Goal: Find specific page/section: Find specific page/section

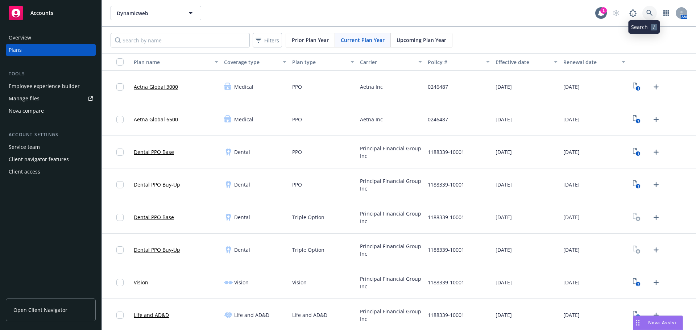
click at [647, 16] on icon at bounding box center [650, 13] width 7 height 7
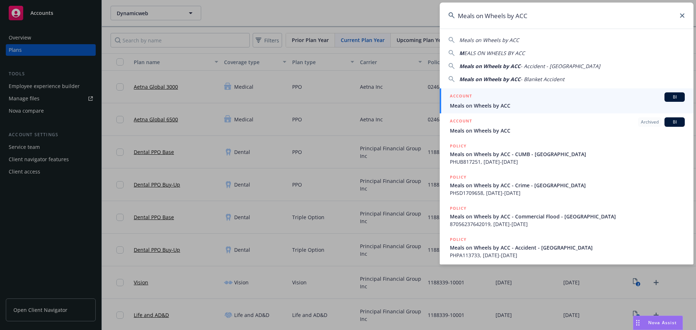
type input "Meals on Wheels by ACC"
click at [327, 120] on div "Account Meals on Wheels by ACC Mailing address [STREET_ADDRESS]" at bounding box center [347, 101] width 186 height 53
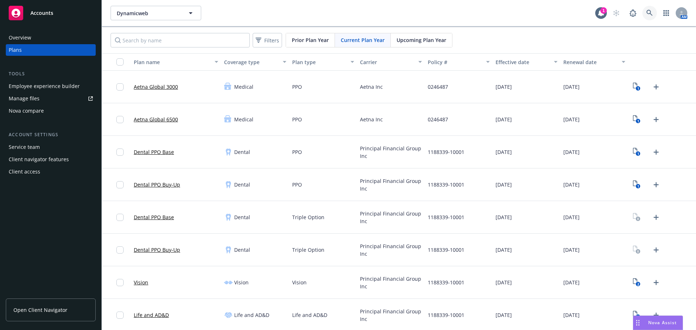
click at [647, 11] on icon at bounding box center [650, 13] width 7 height 7
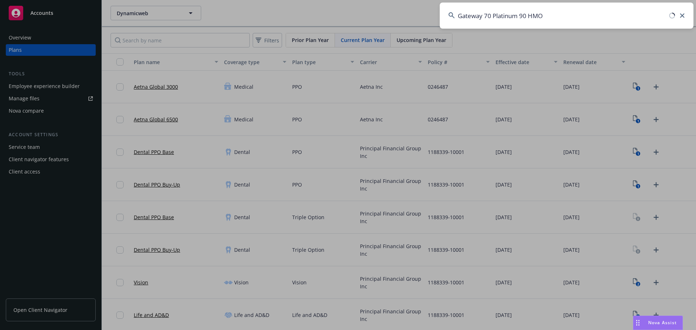
drag, startPoint x: 589, startPoint y: 19, endPoint x: 243, endPoint y: 62, distance: 348.0
click at [246, 61] on div "Gateway 70 Platinum 90 HMO" at bounding box center [348, 165] width 696 height 330
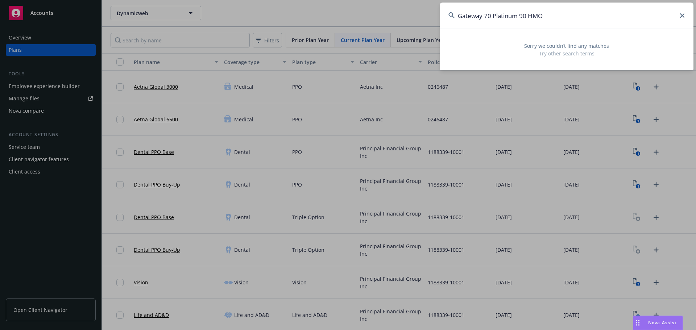
drag, startPoint x: 553, startPoint y: 9, endPoint x: 558, endPoint y: 12, distance: 4.9
click at [553, 9] on input "Gateway 70 Platinum 90 HMO" at bounding box center [567, 16] width 254 height 26
drag, startPoint x: 571, startPoint y: 17, endPoint x: 283, endPoint y: 26, distance: 287.4
click at [295, 26] on div "Gateway 70 Platinum 90 HMO Sorry we couldn’t find any matches Try other search …" at bounding box center [348, 165] width 696 height 330
paste input "Meals on Wheels by ACC"
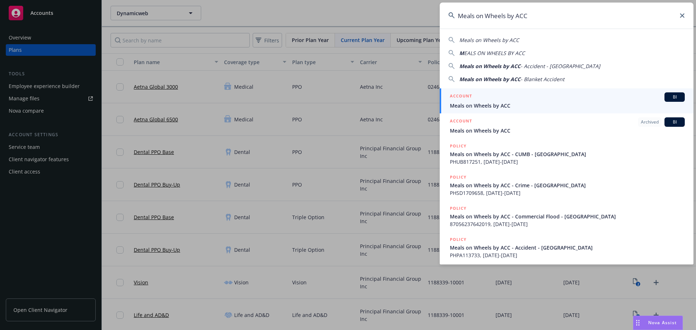
click at [678, 14] on input "Meals on Wheels by ACC" at bounding box center [567, 16] width 254 height 26
click at [680, 15] on input "Meals on Wheels by ACC" at bounding box center [567, 16] width 254 height 26
type input "Meals on Wheels by ACC"
drag, startPoint x: 605, startPoint y: 15, endPoint x: 386, endPoint y: 28, distance: 219.5
click at [389, 28] on div "Meals on Wheels by ACC Meals on Wheels by ACC M EALS ON WHEELS BY ACC Meals on …" at bounding box center [348, 165] width 696 height 330
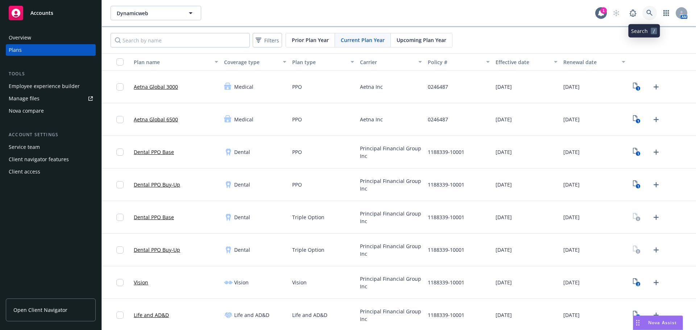
click at [647, 15] on icon at bounding box center [650, 13] width 7 height 7
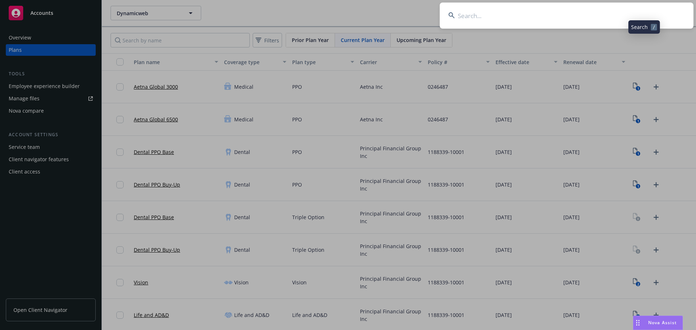
type input "Meals on Wheels by ACC"
